Goal: Find contact information: Find contact information

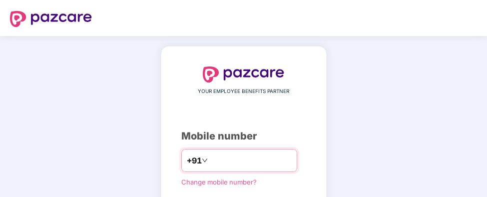
click at [245, 152] on input "number" at bounding box center [251, 160] width 82 height 16
type input "**********"
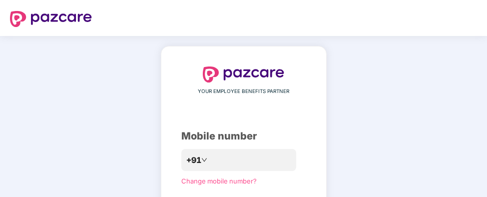
click at [429, 114] on div "**********" at bounding box center [243, 183] width 487 height 295
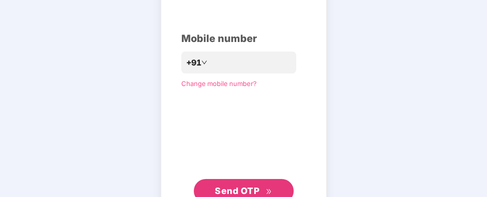
scroll to position [100, 0]
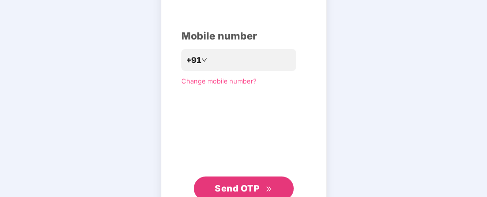
click at [248, 185] on span "Send OTP" at bounding box center [237, 188] width 44 height 10
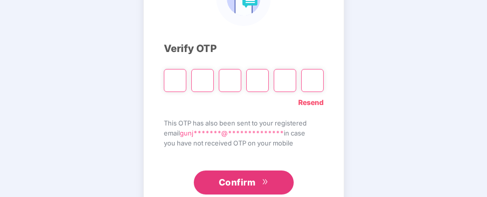
scroll to position [128, 0]
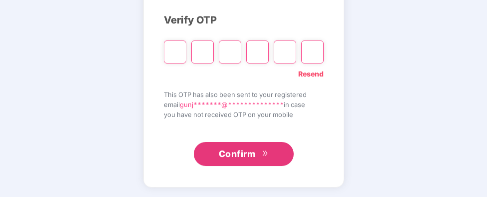
type input "*"
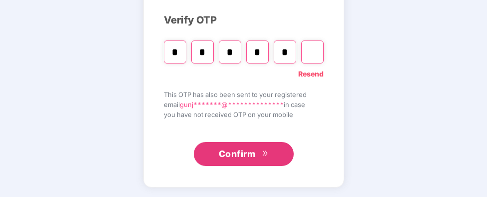
type input "*"
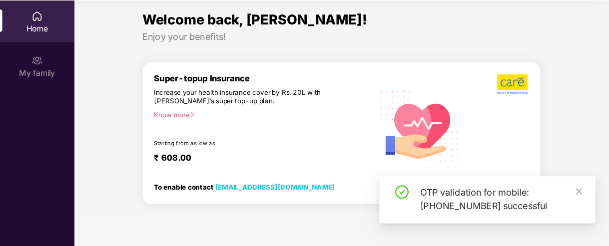
scroll to position [55, 0]
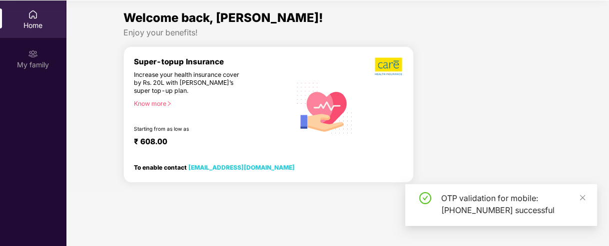
drag, startPoint x: 431, startPoint y: 0, endPoint x: 243, endPoint y: 15, distance: 188.4
click at [243, 15] on span "Welcome back, [PERSON_NAME]!" at bounding box center [223, 17] width 200 height 14
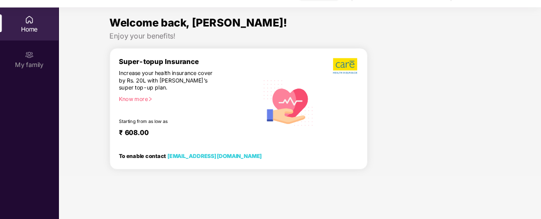
scroll to position [0, 0]
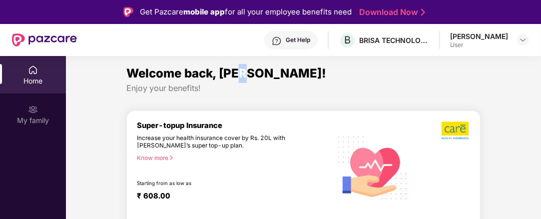
drag, startPoint x: 590, startPoint y: 0, endPoint x: 247, endPoint y: 74, distance: 350.5
click at [247, 74] on span "Welcome back, [PERSON_NAME]!" at bounding box center [226, 73] width 200 height 14
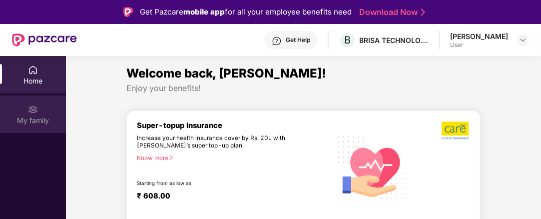
click at [37, 116] on div "My family" at bounding box center [33, 120] width 66 height 10
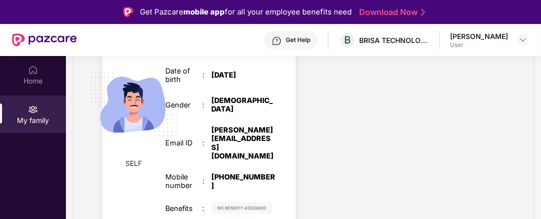
scroll to position [166, 0]
click at [211, 28] on div "1787" at bounding box center [243, 24] width 64 height 8
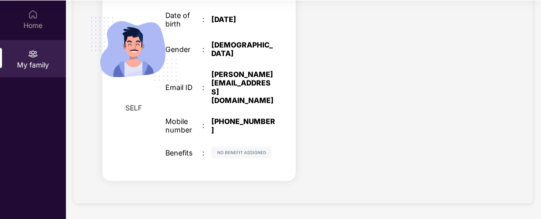
scroll to position [55, 0]
click at [213, 152] on img at bounding box center [241, 152] width 61 height 12
click at [211, 152] on img at bounding box center [241, 152] width 61 height 12
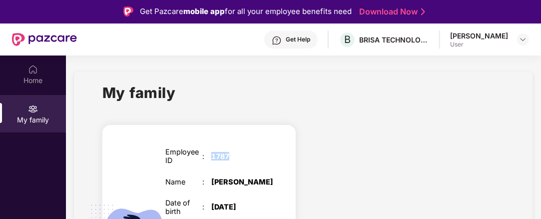
scroll to position [0, 0]
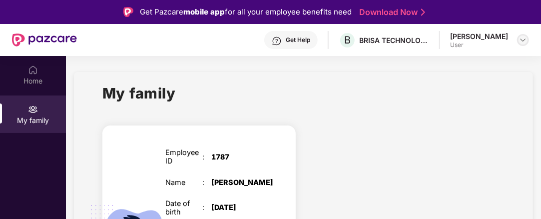
click at [486, 45] on div at bounding box center [523, 40] width 12 height 12
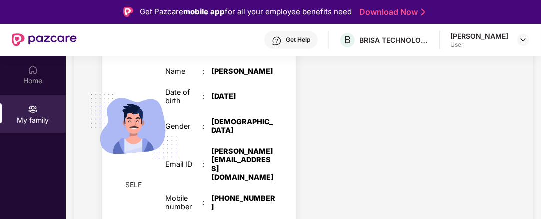
click at [187, 87] on img at bounding box center [133, 125] width 107 height 107
click at [142, 179] on span "SELF" at bounding box center [134, 184] width 16 height 11
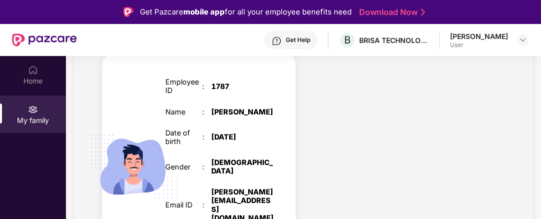
scroll to position [0, 0]
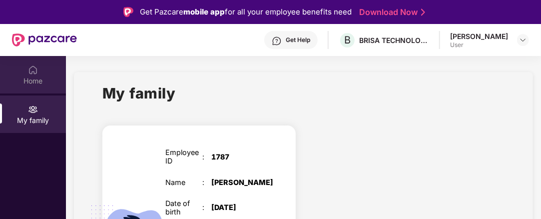
click at [37, 74] on img at bounding box center [33, 70] width 10 height 10
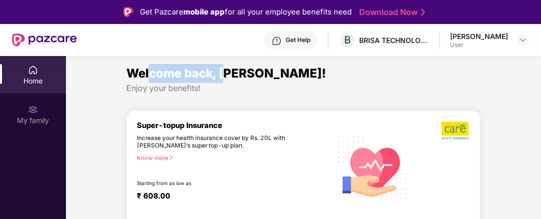
drag, startPoint x: 148, startPoint y: 74, endPoint x: 225, endPoint y: 74, distance: 77.4
click at [225, 74] on span "Welcome back, [PERSON_NAME]!" at bounding box center [226, 73] width 200 height 14
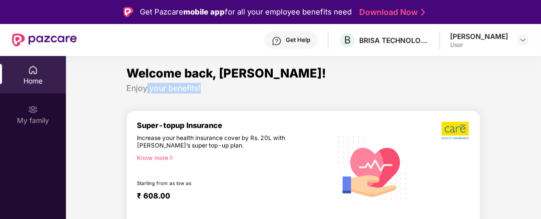
drag, startPoint x: 146, startPoint y: 87, endPoint x: 205, endPoint y: 87, distance: 58.9
click at [205, 87] on div "Enjoy your benefits!" at bounding box center [303, 88] width 354 height 10
click at [190, 86] on div "Enjoy your benefits!" at bounding box center [303, 88] width 354 height 10
click at [201, 74] on span "Welcome back, [PERSON_NAME]!" at bounding box center [226, 73] width 200 height 14
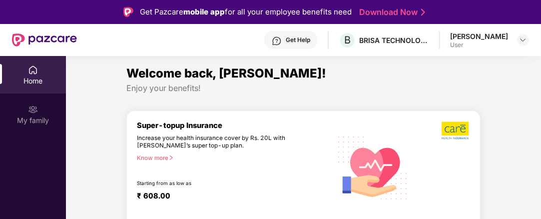
click at [229, 75] on span "Welcome back, [PERSON_NAME]!" at bounding box center [226, 73] width 200 height 14
click at [164, 77] on span "Welcome back, [PERSON_NAME]!" at bounding box center [226, 73] width 200 height 14
click at [191, 75] on span "Welcome back, [PERSON_NAME]!" at bounding box center [226, 73] width 200 height 14
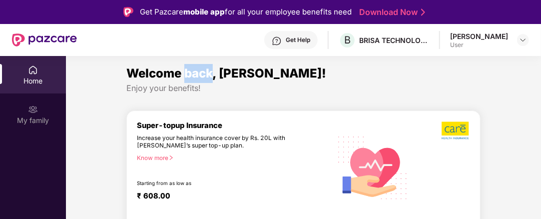
click at [191, 75] on span "Welcome back, [PERSON_NAME]!" at bounding box center [226, 73] width 200 height 14
click at [228, 76] on span "Welcome back, [PERSON_NAME]!" at bounding box center [226, 73] width 200 height 14
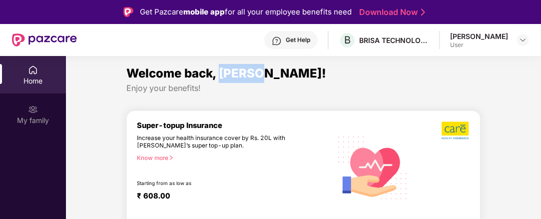
click at [228, 76] on span "Welcome back, [PERSON_NAME]!" at bounding box center [226, 73] width 200 height 14
click at [264, 73] on span "Welcome back, [PERSON_NAME]!" at bounding box center [226, 73] width 200 height 14
click at [247, 73] on span "Welcome back, [PERSON_NAME]!" at bounding box center [226, 73] width 200 height 14
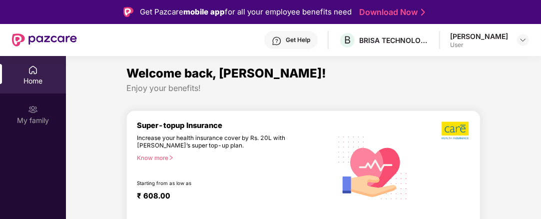
click at [203, 141] on div "Increase your health insurance cover by Rs. 20L with [PERSON_NAME]’s super top-…" at bounding box center [212, 141] width 151 height 15
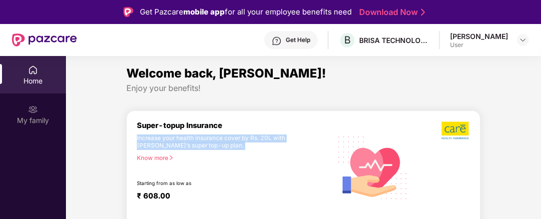
click at [203, 141] on div "Increase your health insurance cover by Rs. 20L with [PERSON_NAME]’s super top-…" at bounding box center [212, 141] width 151 height 15
click at [205, 136] on div "Increase your health insurance cover by Rs. 20L with [PERSON_NAME]’s super top-…" at bounding box center [212, 141] width 151 height 15
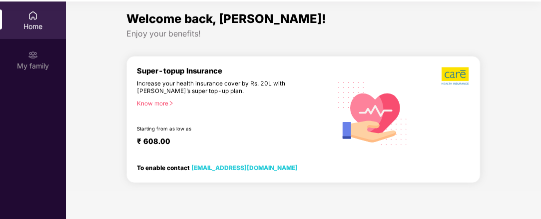
scroll to position [55, 0]
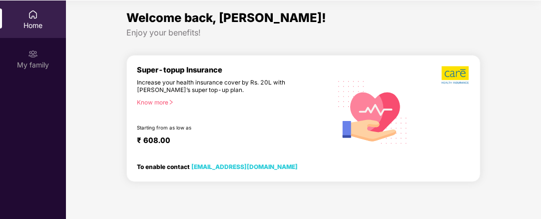
click at [154, 136] on div "₹ 608.00" at bounding box center [229, 142] width 184 height 12
click at [151, 126] on div "Starting from as low as" at bounding box center [213, 128] width 152 height 7
click at [152, 126] on div "Starting from as low as" at bounding box center [213, 128] width 152 height 7
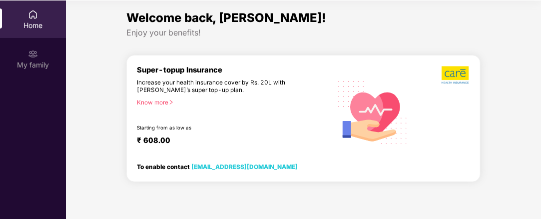
click at [200, 80] on div "Increase your health insurance cover by Rs. 20L with [PERSON_NAME]’s super top-…" at bounding box center [212, 86] width 151 height 15
click at [159, 101] on div "Know more" at bounding box center [231, 102] width 188 height 7
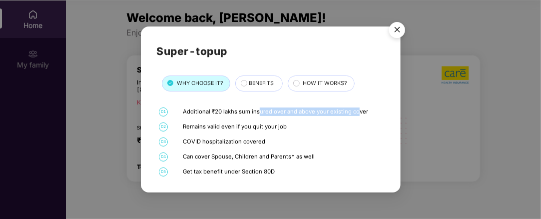
drag, startPoint x: 258, startPoint y: 113, endPoint x: 355, endPoint y: 113, distance: 96.9
click at [355, 113] on div "Additional ₹20 lakhs sum insured over and above your existing cover" at bounding box center [282, 111] width 199 height 8
drag, startPoint x: 194, startPoint y: 129, endPoint x: 286, endPoint y: 130, distance: 91.9
click at [286, 130] on div "Remains valid even if you quit your job" at bounding box center [282, 126] width 199 height 8
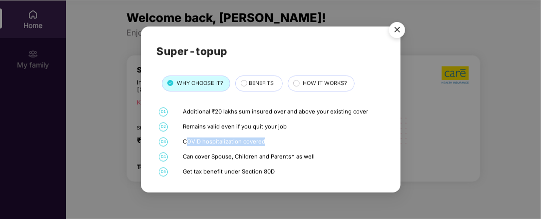
drag, startPoint x: 186, startPoint y: 141, endPoint x: 264, endPoint y: 143, distance: 77.9
click at [264, 143] on div "COVID hospitalization covered" at bounding box center [282, 141] width 199 height 8
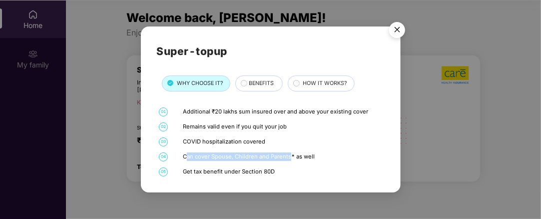
drag, startPoint x: 185, startPoint y: 157, endPoint x: 289, endPoint y: 158, distance: 103.9
click at [289, 158] on div "Can cover Spouse, Children and Parents* as well" at bounding box center [282, 156] width 199 height 8
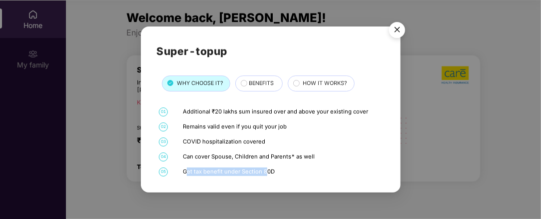
drag, startPoint x: 186, startPoint y: 172, endPoint x: 267, endPoint y: 172, distance: 80.9
click at [266, 172] on div "Get tax benefit under Section 80D" at bounding box center [282, 171] width 199 height 8
click at [259, 84] on span "BENEFITS" at bounding box center [261, 83] width 25 height 8
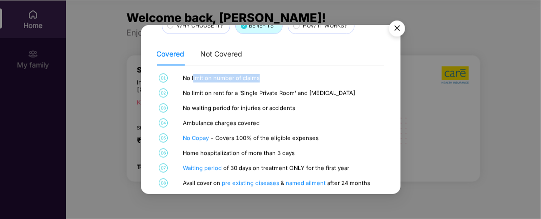
drag, startPoint x: 193, startPoint y: 77, endPoint x: 257, endPoint y: 77, distance: 63.4
click at [257, 77] on div "No limit on number of claims" at bounding box center [282, 78] width 199 height 8
click at [235, 76] on div "No limit on number of claims" at bounding box center [282, 78] width 199 height 8
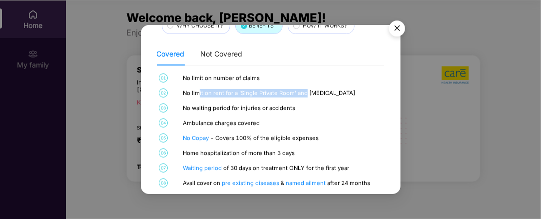
drag, startPoint x: 197, startPoint y: 93, endPoint x: 305, endPoint y: 95, distance: 107.9
click at [305, 95] on div "No limit on rent for a 'Single Private Room' and [MEDICAL_DATA]" at bounding box center [282, 93] width 199 height 8
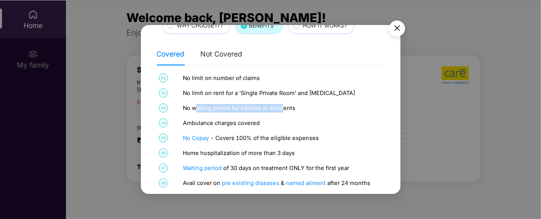
drag, startPoint x: 197, startPoint y: 107, endPoint x: 283, endPoint y: 107, distance: 85.9
click at [283, 107] on div "No waiting period for injuries or accidents" at bounding box center [282, 108] width 199 height 8
drag, startPoint x: 196, startPoint y: 126, endPoint x: 251, endPoint y: 123, distance: 55.0
click at [251, 123] on div "Ambulance charges covered" at bounding box center [282, 123] width 199 height 8
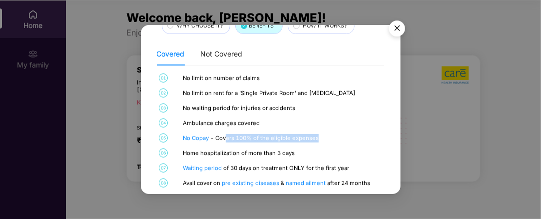
drag, startPoint x: 226, startPoint y: 140, endPoint x: 320, endPoint y: 139, distance: 93.9
click at [320, 139] on div "No Copay - Covers 100% of the eligible expenses" at bounding box center [282, 138] width 199 height 8
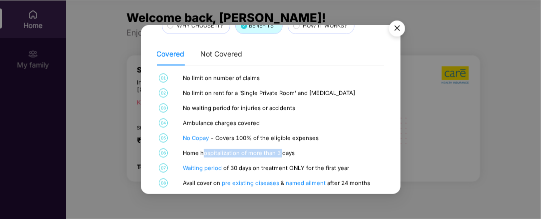
drag, startPoint x: 202, startPoint y: 154, endPoint x: 281, endPoint y: 153, distance: 79.4
click at [281, 153] on div "Home hospitalization of more than 3 days" at bounding box center [282, 153] width 199 height 8
click at [282, 153] on div "Home hospitalization of more than 3 days" at bounding box center [282, 153] width 199 height 8
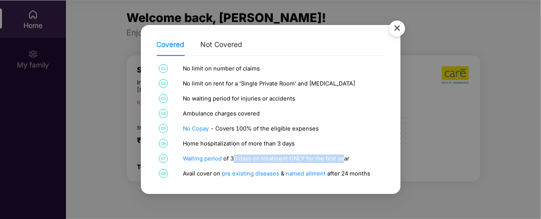
drag, startPoint x: 234, startPoint y: 158, endPoint x: 343, endPoint y: 160, distance: 108.4
click at [343, 160] on div "Waiting period of 30 days on treatment ONLY for the first year" at bounding box center [282, 158] width 199 height 8
click at [310, 160] on div "Waiting period of 30 days on treatment ONLY for the first year" at bounding box center [282, 158] width 199 height 8
click at [357, 174] on div "Avail cover on pre existing diseases & named ailment after 24 months" at bounding box center [282, 173] width 199 height 8
click at [443, 106] on div "Super-topup WHY CHOOSE IT? BENEFITS HOW IT WORKS? Covered Not Covered 01 No lim…" at bounding box center [270, 109] width 541 height 219
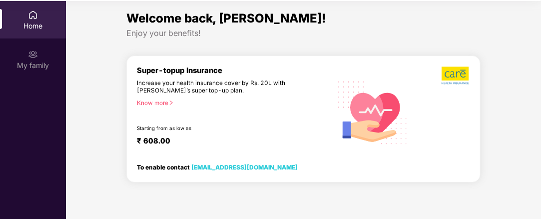
scroll to position [55, 0]
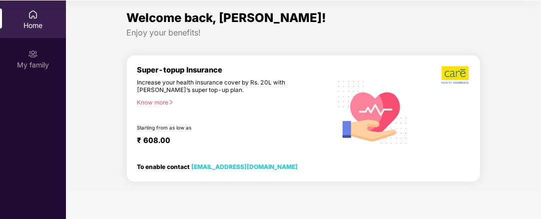
click at [156, 100] on div "Know more" at bounding box center [231, 102] width 188 height 7
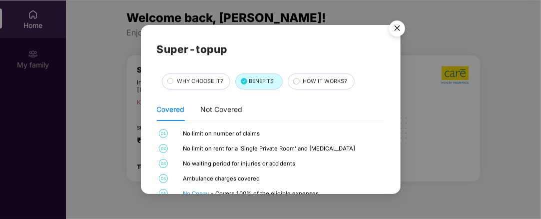
click at [333, 86] on div "HOW IT WORKS?" at bounding box center [323, 82] width 51 height 10
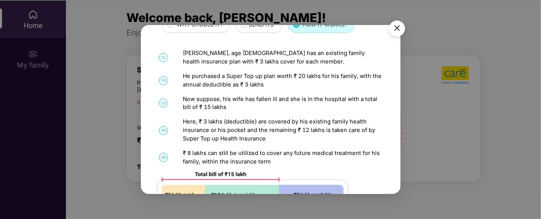
scroll to position [109, 0]
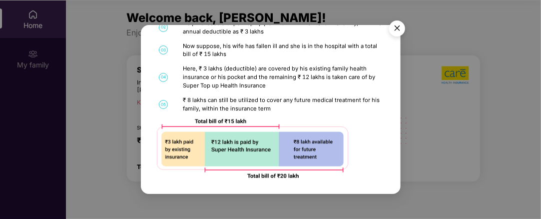
click at [176, 147] on img at bounding box center [252, 148] width 191 height 59
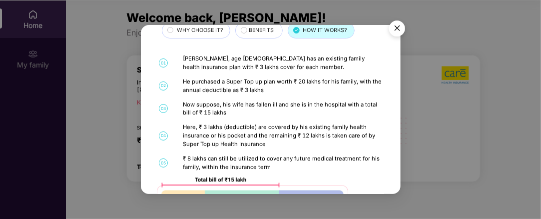
scroll to position [0, 0]
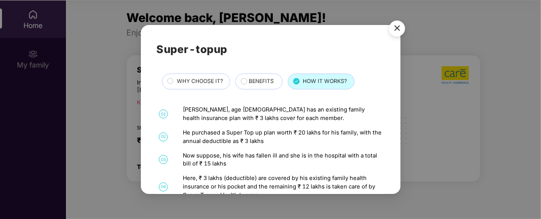
click at [226, 118] on div "[PERSON_NAME], age [DEMOGRAPHIC_DATA] has an existing family health insurance p…" at bounding box center [282, 113] width 199 height 17
click at [247, 114] on div "[PERSON_NAME], age [DEMOGRAPHIC_DATA] has an existing family health insurance p…" at bounding box center [282, 113] width 199 height 17
click at [263, 112] on div "[PERSON_NAME], age [DEMOGRAPHIC_DATA] has an existing family health insurance p…" at bounding box center [282, 113] width 199 height 17
click at [211, 118] on div "[PERSON_NAME], age [DEMOGRAPHIC_DATA] has an existing family health insurance p…" at bounding box center [282, 113] width 199 height 17
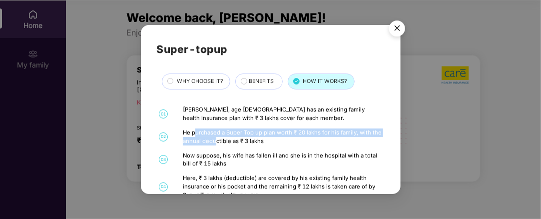
drag, startPoint x: 195, startPoint y: 135, endPoint x: 229, endPoint y: 139, distance: 34.1
click at [216, 137] on div "He purchased a Super Top up plan worth ₹ 20 lakhs for his family, with the annu…" at bounding box center [282, 136] width 199 height 17
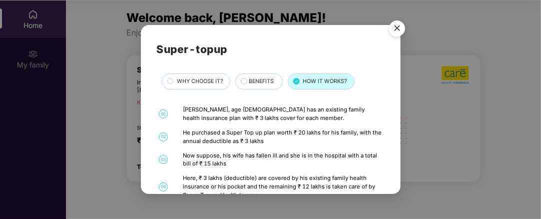
click at [231, 139] on div "He purchased a Super Top up plan worth ₹ 20 lakhs for his family, with the annu…" at bounding box center [282, 136] width 199 height 17
drag, startPoint x: 203, startPoint y: 143, endPoint x: 266, endPoint y: 143, distance: 62.9
click at [266, 143] on div "He purchased a Super Top up plan worth ₹ 20 lakhs for his family, with the annu…" at bounding box center [282, 136] width 199 height 17
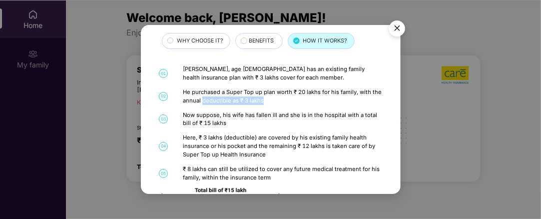
scroll to position [55, 0]
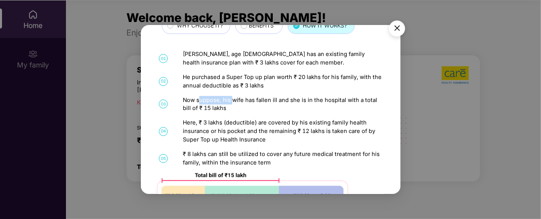
drag, startPoint x: 200, startPoint y: 101, endPoint x: 238, endPoint y: 103, distance: 38.5
click at [232, 103] on div "Now suppose, his wife has fallen ill and she is in the hospital with a total bi…" at bounding box center [282, 104] width 199 height 17
click at [256, 103] on div "Now suppose, his wife has fallen ill and she is in the hospital with a total bi…" at bounding box center [282, 104] width 199 height 17
drag, startPoint x: 190, startPoint y: 105, endPoint x: 228, endPoint y: 107, distance: 38.5
click at [228, 107] on div "Now suppose, his wife has fallen ill and she is in the hospital with a total bi…" at bounding box center [282, 104] width 199 height 17
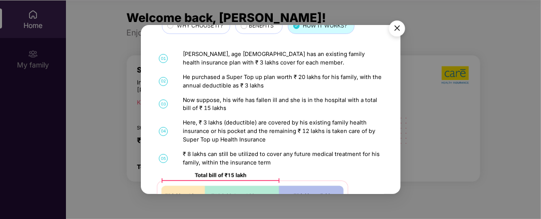
click at [218, 126] on div "Here, ₹ 3 lakhs (deductible) are covered by his existing family health insuranc…" at bounding box center [282, 130] width 199 height 25
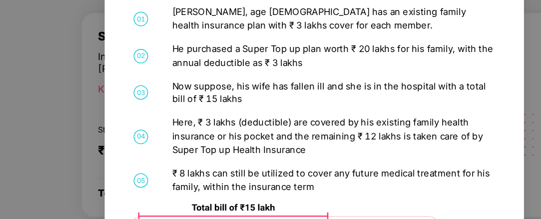
click at [244, 102] on div "Now suppose, his wife has fallen ill and she is in the hospital with a total bi…" at bounding box center [282, 104] width 199 height 17
click at [212, 135] on div "Here, ₹ 3 lakhs (deductible) are covered by his existing family health insuranc…" at bounding box center [282, 131] width 199 height 25
click at [232, 134] on div "Here, ₹ 3 lakhs (deductible) are covered by his existing family health insuranc…" at bounding box center [282, 131] width 199 height 25
click at [255, 130] on div "Here, ₹ 3 lakhs (deductible) are covered by his existing family health insuranc…" at bounding box center [282, 131] width 199 height 25
click at [326, 130] on div "Here, ₹ 3 lakhs (deductible) are covered by his existing family health insuranc…" at bounding box center [282, 131] width 199 height 25
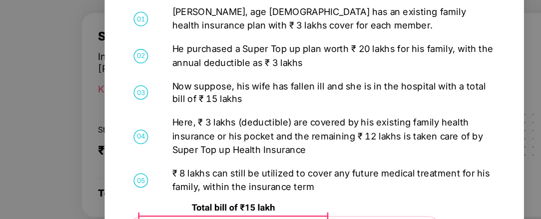
scroll to position [89, 0]
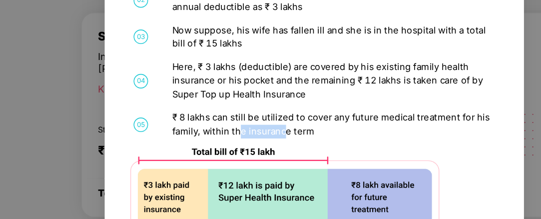
drag, startPoint x: 225, startPoint y: 125, endPoint x: 258, endPoint y: 124, distance: 33.0
click at [253, 125] on div "₹ 8 lakhs can still be utilized to cover any future medical treatment for his f…" at bounding box center [282, 124] width 199 height 17
click at [265, 122] on div "₹ 8 lakhs can still be utilized to cover any future medical treatment for his f…" at bounding box center [282, 124] width 199 height 17
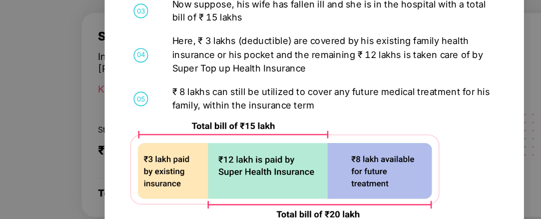
scroll to position [109, 0]
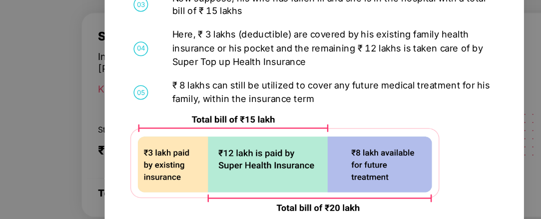
click at [182, 149] on img at bounding box center [252, 148] width 191 height 59
click at [184, 155] on img at bounding box center [252, 148] width 191 height 59
click at [231, 152] on img at bounding box center [252, 148] width 191 height 59
click at [312, 151] on img at bounding box center [252, 148] width 191 height 59
click at [312, 156] on img at bounding box center [252, 148] width 191 height 59
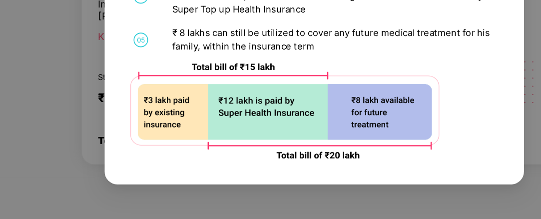
scroll to position [55, 0]
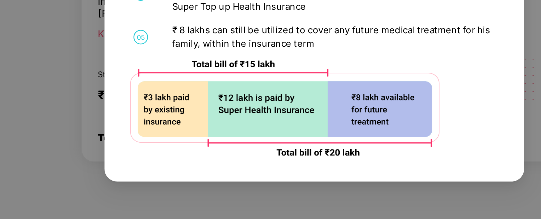
click at [291, 180] on div "Super-topup WHY CHOOSE IT? BENEFITS HOW IT WORKS? 01 [PERSON_NAME], age [DEMOGR…" at bounding box center [271, 109] width 260 height 169
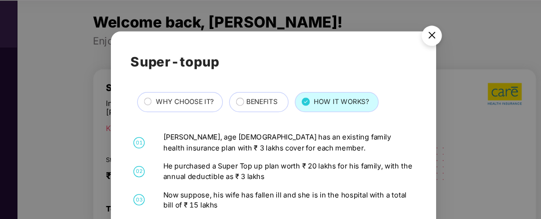
scroll to position [55, 0]
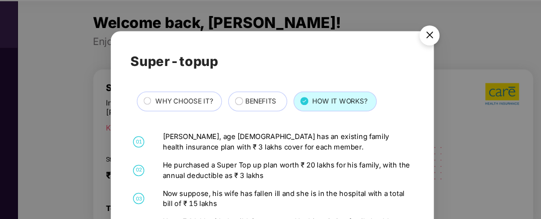
click at [398, 27] on img "Close" at bounding box center [397, 30] width 28 height 28
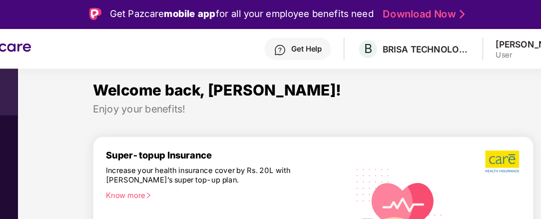
scroll to position [0, 0]
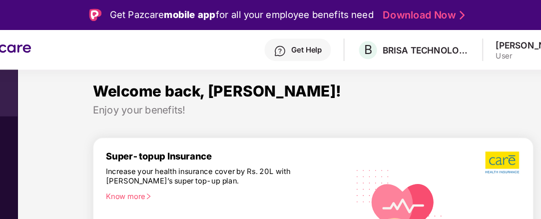
click at [318, 44] on div "Get Help" at bounding box center [290, 40] width 53 height 18
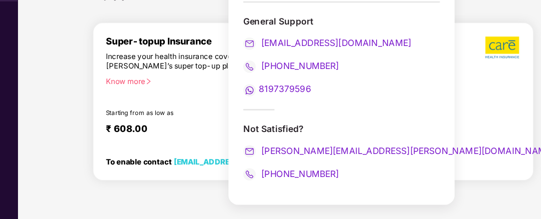
scroll to position [55, 0]
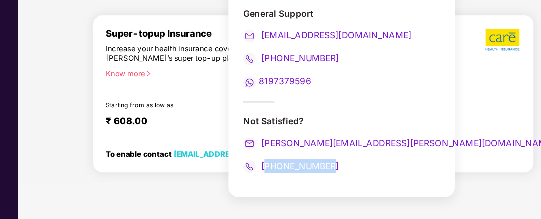
drag, startPoint x: 326, startPoint y: 175, endPoint x: 266, endPoint y: 173, distance: 59.5
click at [266, 173] on div "[PHONE_NUMBER]" at bounding box center [326, 176] width 158 height 11
click at [271, 135] on div "Not Satisfied?" at bounding box center [326, 139] width 158 height 9
click at [275, 138] on div "Not Satisfied?" at bounding box center [326, 139] width 158 height 9
click at [251, 138] on div "Not Satisfied?" at bounding box center [326, 139] width 158 height 9
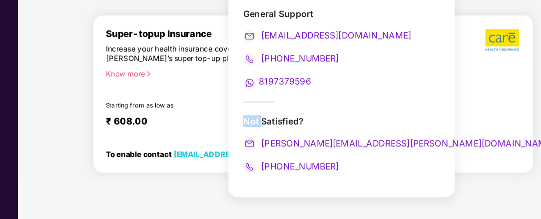
click at [251, 138] on div "Not Satisfied?" at bounding box center [326, 139] width 158 height 9
click at [266, 140] on div "Not Satisfied?" at bounding box center [326, 139] width 158 height 9
click at [275, 139] on div "Not Satisfied?" at bounding box center [326, 139] width 158 height 9
drag, startPoint x: 281, startPoint y: 139, endPoint x: 287, endPoint y: 139, distance: 6.5
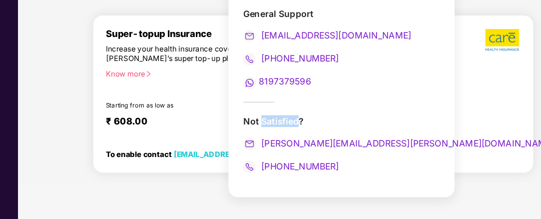
click at [282, 139] on div "Not Satisfied?" at bounding box center [326, 139] width 158 height 9
click at [299, 139] on div "Not Satisfied?" at bounding box center [326, 139] width 158 height 9
click at [290, 138] on div "Not Satisfied?" at bounding box center [326, 139] width 158 height 9
click at [294, 138] on div "Not Satisfied?" at bounding box center [326, 139] width 158 height 9
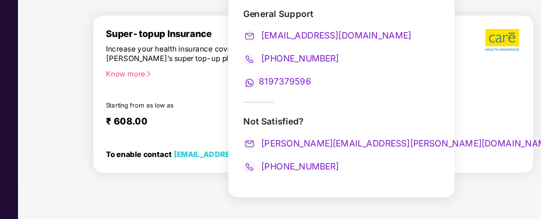
click at [161, 165] on div "To enable contact [EMAIL_ADDRESS][DOMAIN_NAME]" at bounding box center [217, 166] width 161 height 7
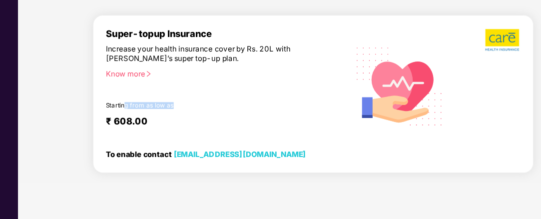
drag, startPoint x: 153, startPoint y: 126, endPoint x: 188, endPoint y: 126, distance: 35.5
click at [188, 126] on div "Starting from as low as" at bounding box center [213, 128] width 152 height 7
drag, startPoint x: 263, startPoint y: 165, endPoint x: 192, endPoint y: 175, distance: 71.7
click at [192, 175] on div "Super-topup Insurance Increase your health insurance cover by Rs. 20L with [PER…" at bounding box center [303, 118] width 354 height 127
click at [159, 100] on div "Know more" at bounding box center [231, 102] width 188 height 7
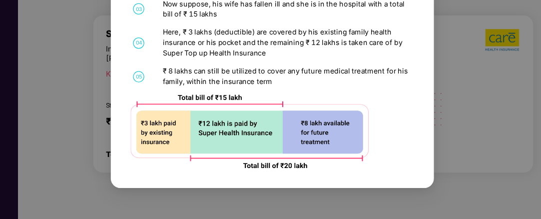
scroll to position [0, 0]
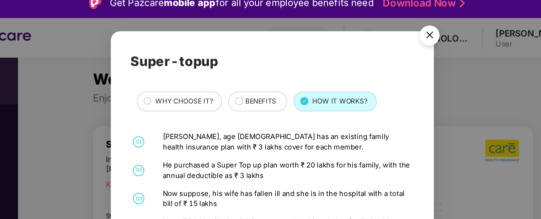
click at [397, 30] on img "Close" at bounding box center [397, 30] width 28 height 28
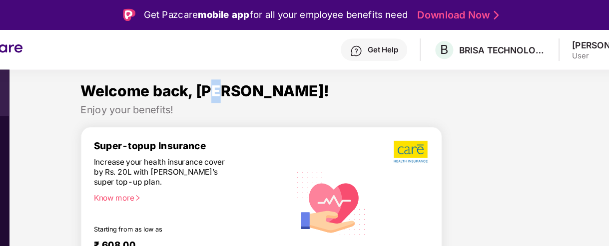
drag, startPoint x: 471, startPoint y: 0, endPoint x: 242, endPoint y: 71, distance: 240.4
click at [238, 69] on span "Welcome back, [PERSON_NAME]!" at bounding box center [223, 73] width 200 height 14
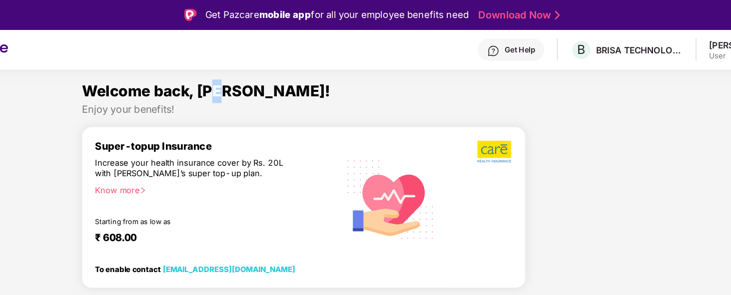
drag, startPoint x: 529, startPoint y: 0, endPoint x: 408, endPoint y: 95, distance: 153.2
click at [408, 95] on div "Welcome back, [PERSON_NAME]! Enjoy your benefits! Super-topup Insurance Increas…" at bounding box center [398, 152] width 673 height 176
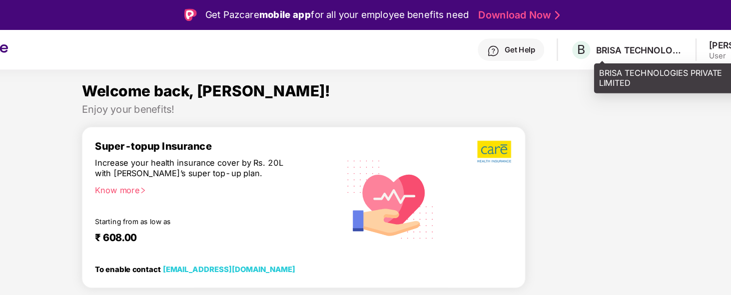
click at [486, 36] on div "BRISA TECHNOLOGIES PRIVATE LIMITED" at bounding box center [584, 39] width 70 height 9
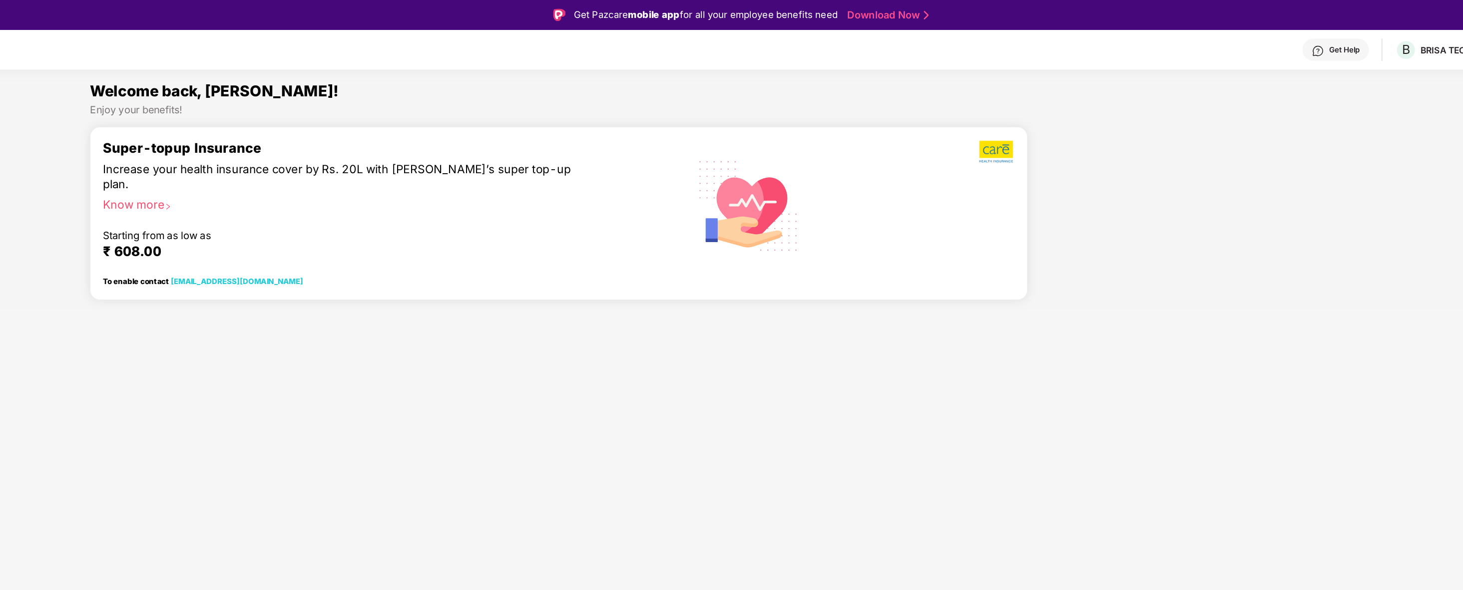
drag, startPoint x: 639, startPoint y: 0, endPoint x: 905, endPoint y: 394, distance: 475.1
click at [486, 196] on section "Welcome back, [PERSON_NAME]! Enjoy your benefits! Super-topup Insurance Increas…" at bounding box center [764, 351] width 1397 height 590
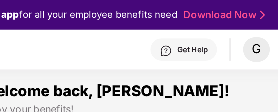
click at [236, 39] on div "G" at bounding box center [232, 39] width 21 height 19
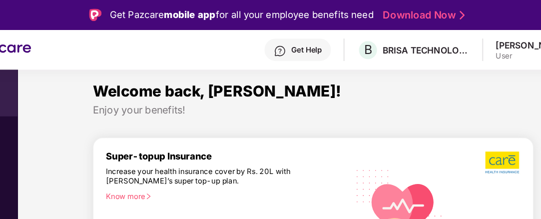
drag, startPoint x: 239, startPoint y: 0, endPoint x: 277, endPoint y: 60, distance: 71.2
click at [267, 68] on span "Welcome back, [PERSON_NAME]!" at bounding box center [226, 73] width 200 height 14
click at [310, 38] on div "Get Help" at bounding box center [298, 40] width 24 height 8
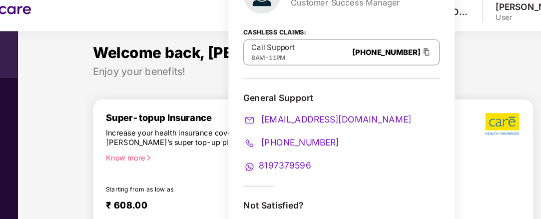
scroll to position [1, 0]
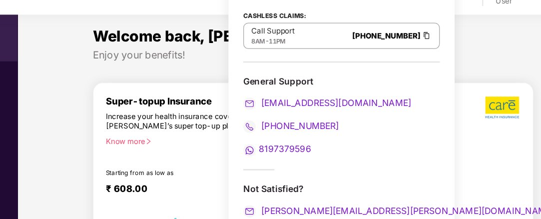
click at [163, 76] on span "Welcome back, [PERSON_NAME]!" at bounding box center [226, 71] width 200 height 14
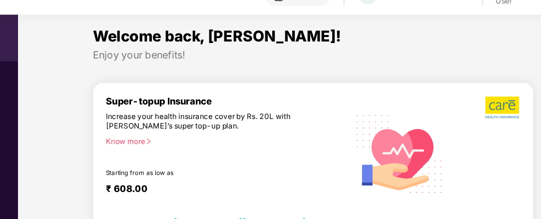
scroll to position [46, 0]
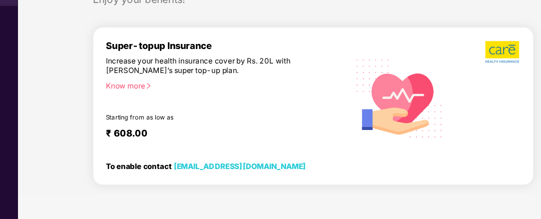
click at [209, 92] on div "Increase your health insurance cover by Rs. 20L with [PERSON_NAME]’s super top-…" at bounding box center [212, 95] width 151 height 15
click at [454, 80] on img at bounding box center [455, 84] width 28 height 19
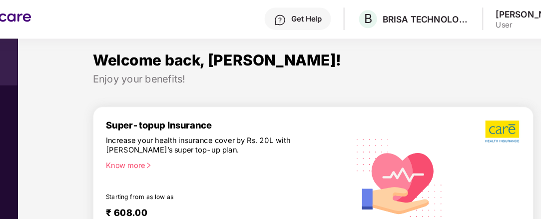
scroll to position [0, 0]
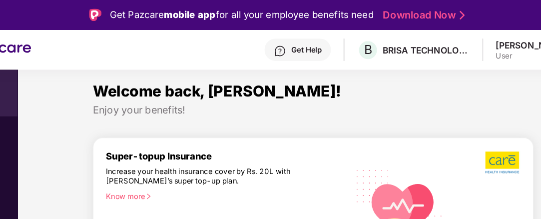
click at [478, 42] on div "User" at bounding box center [479, 45] width 58 height 8
click at [310, 42] on div "Get Help" at bounding box center [298, 40] width 24 height 8
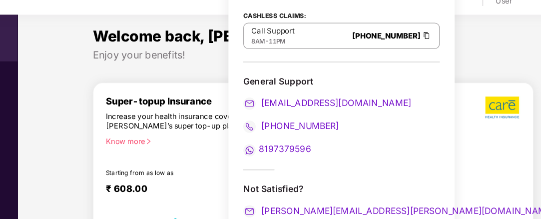
scroll to position [46, 0]
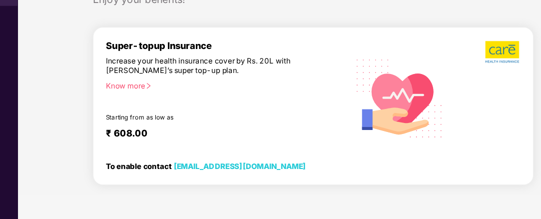
click at [173, 172] on div "To enable contact [EMAIL_ADDRESS][DOMAIN_NAME]" at bounding box center [217, 175] width 161 height 7
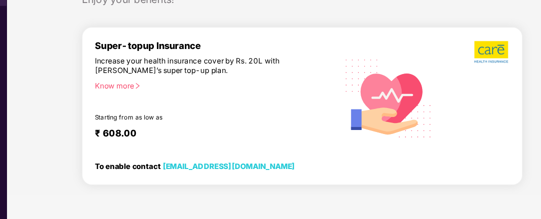
click at [294, 196] on div "Super-topup Insurance Increase your health insurance cover by Rs. 20L with [PER…" at bounding box center [303, 131] width 354 height 135
click at [226, 88] on div "Increase your health insurance cover by Rs. 20L with [PERSON_NAME]’s super top-…" at bounding box center [212, 95] width 151 height 15
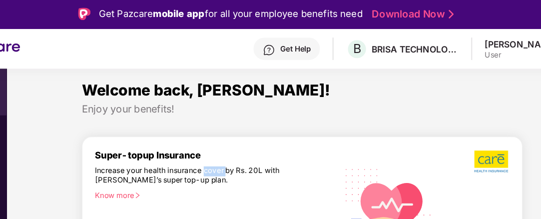
scroll to position [0, 0]
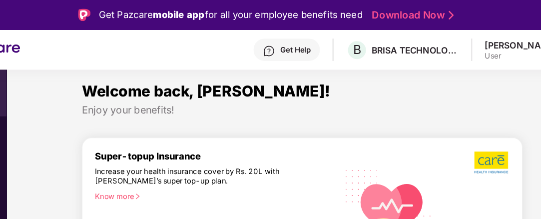
click at [227, 10] on div "Get Pazcare mobile app for all your employee benefits need" at bounding box center [246, 12] width 212 height 12
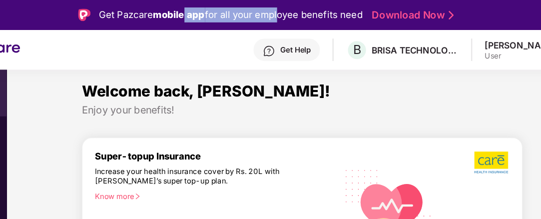
drag, startPoint x: 210, startPoint y: 15, endPoint x: 332, endPoint y: 13, distance: 121.4
click at [282, 13] on div "Get Pazcare mobile app for all your employee benefits need" at bounding box center [246, 12] width 212 height 12
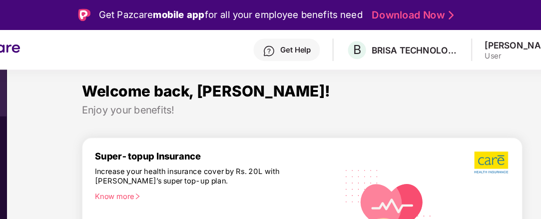
click at [321, 11] on div "Get Pazcare mobile app for all your employee benefits need" at bounding box center [246, 12] width 212 height 12
click at [310, 41] on div "Get Help" at bounding box center [298, 40] width 24 height 8
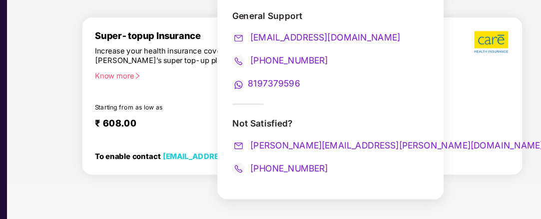
scroll to position [55, 0]
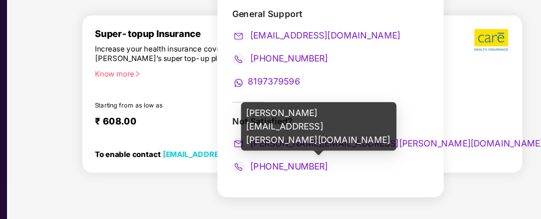
drag, startPoint x: 312, startPoint y: 156, endPoint x: 373, endPoint y: 167, distance: 61.9
click at [372, 172] on div "[PERSON_NAME] Customer Success Manager Cashless Claims: Call Support 8AM - 11PM…" at bounding box center [326, 73] width 182 height 257
drag, startPoint x: 370, startPoint y: 156, endPoint x: 263, endPoint y: 155, distance: 107.4
click at [263, 155] on div "[PERSON_NAME][EMAIL_ADDRESS][PERSON_NAME][DOMAIN_NAME]" at bounding box center [326, 157] width 158 height 11
copy span "[PERSON_NAME][EMAIL_ADDRESS][PERSON_NAME][DOMAIN_NAME]"
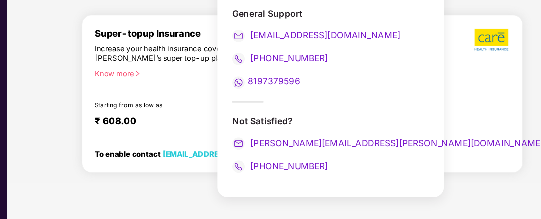
click at [250, 139] on div "Not Satisfied?" at bounding box center [326, 139] width 158 height 9
click at [203, 189] on section "Welcome back, [PERSON_NAME]! Enjoy your benefits! Super-topup Insurance Increas…" at bounding box center [303, 109] width 475 height 219
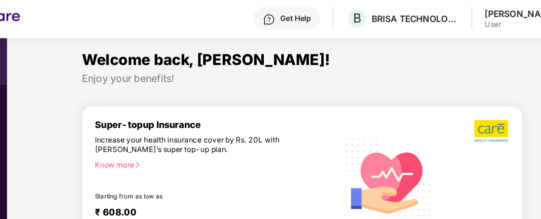
scroll to position [0, 0]
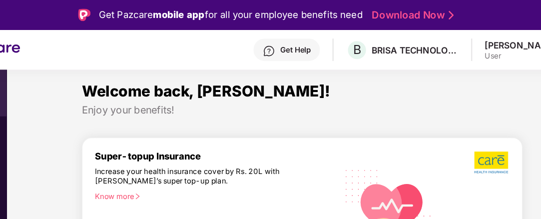
click at [478, 42] on div "User" at bounding box center [479, 45] width 58 height 8
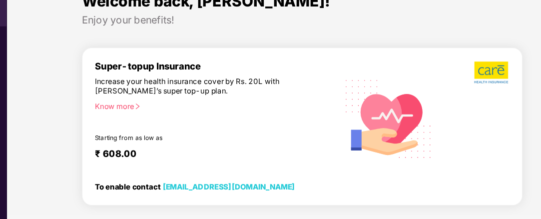
scroll to position [55, 0]
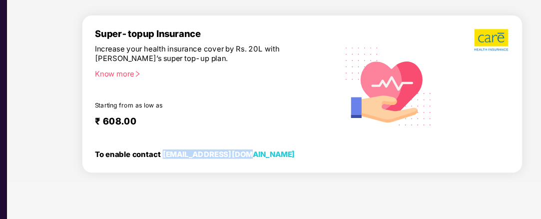
drag, startPoint x: 265, startPoint y: 167, endPoint x: 192, endPoint y: 165, distance: 72.4
click at [192, 165] on div "To enable contact [EMAIL_ADDRESS][DOMAIN_NAME]" at bounding box center [238, 164] width 203 height 13
copy link "[EMAIL_ADDRESS][DOMAIN_NAME]"
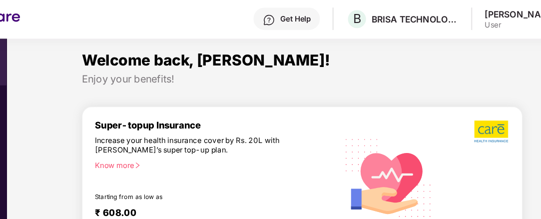
scroll to position [0, 0]
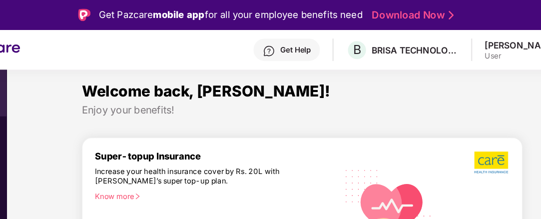
click at [310, 40] on div "Get Help" at bounding box center [298, 40] width 24 height 8
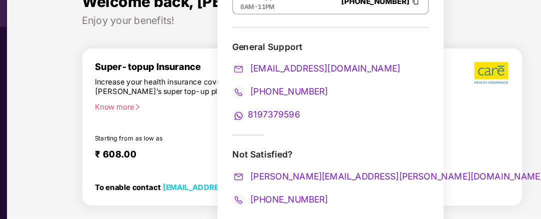
scroll to position [55, 0]
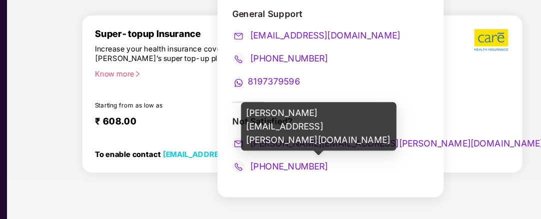
drag, startPoint x: 311, startPoint y: 153, endPoint x: 367, endPoint y: 170, distance: 57.8
click at [364, 172] on div "[PHONE_NUMBER]" at bounding box center [326, 176] width 158 height 11
drag, startPoint x: 368, startPoint y: 153, endPoint x: 264, endPoint y: 159, distance: 104.5
click at [264, 159] on div "[PERSON_NAME][EMAIL_ADDRESS][PERSON_NAME][DOMAIN_NAME]" at bounding box center [326, 157] width 158 height 11
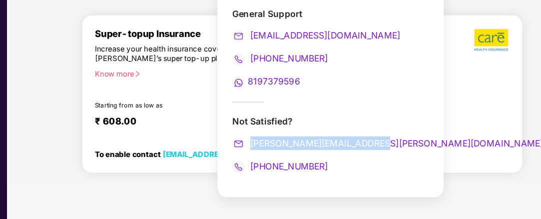
copy span "[PERSON_NAME][EMAIL_ADDRESS][PERSON_NAME][DOMAIN_NAME]"
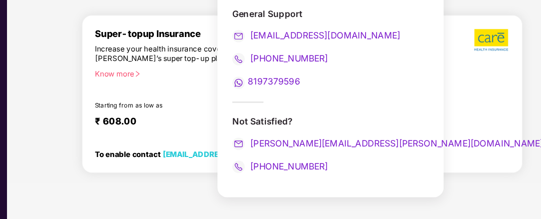
click at [316, 103] on div "8197379596" at bounding box center [326, 108] width 158 height 11
click at [335, 100] on div "General Support [EMAIL_ADDRESS][DOMAIN_NAME] [PHONE_NUMBER] 8197379596" at bounding box center [326, 81] width 158 height 65
drag, startPoint x: 324, startPoint y: 88, endPoint x: 261, endPoint y: 89, distance: 62.9
click at [261, 89] on div "[PHONE_NUMBER]" at bounding box center [326, 89] width 158 height 11
copy span "[PHONE_NUMBER]"
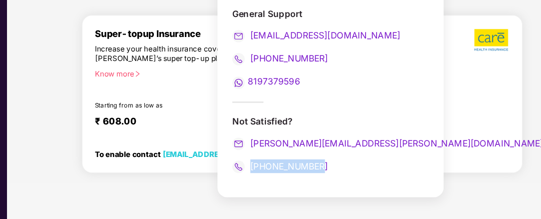
drag, startPoint x: 326, startPoint y: 174, endPoint x: 263, endPoint y: 173, distance: 62.9
click at [263, 173] on div "[PHONE_NUMBER]" at bounding box center [326, 176] width 158 height 11
copy span "[PHONE_NUMBER]"
